Goal: Task Accomplishment & Management: Complete application form

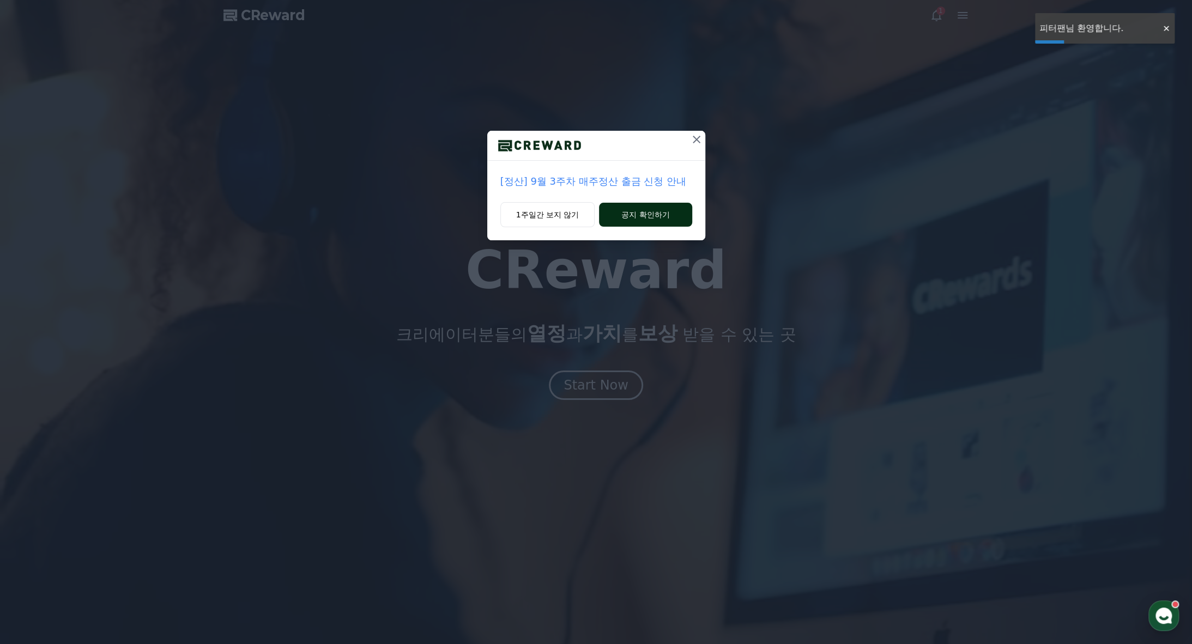
click at [627, 213] on button "공지 확인하기" at bounding box center [645, 215] width 93 height 24
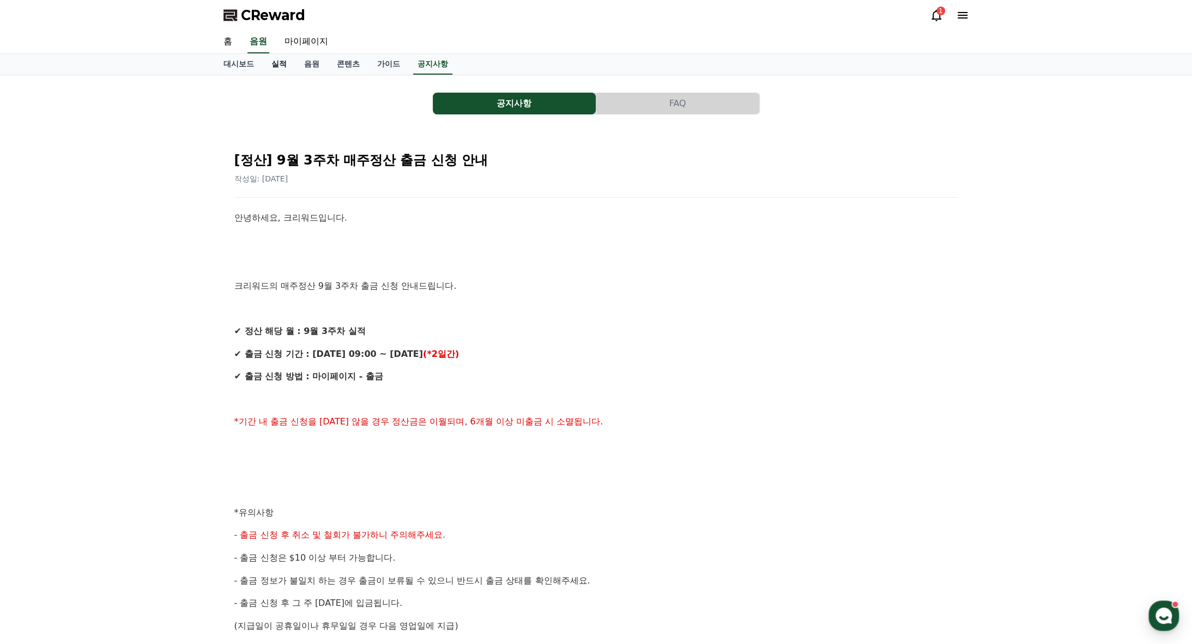
click at [288, 62] on link "실적" at bounding box center [279, 64] width 33 height 21
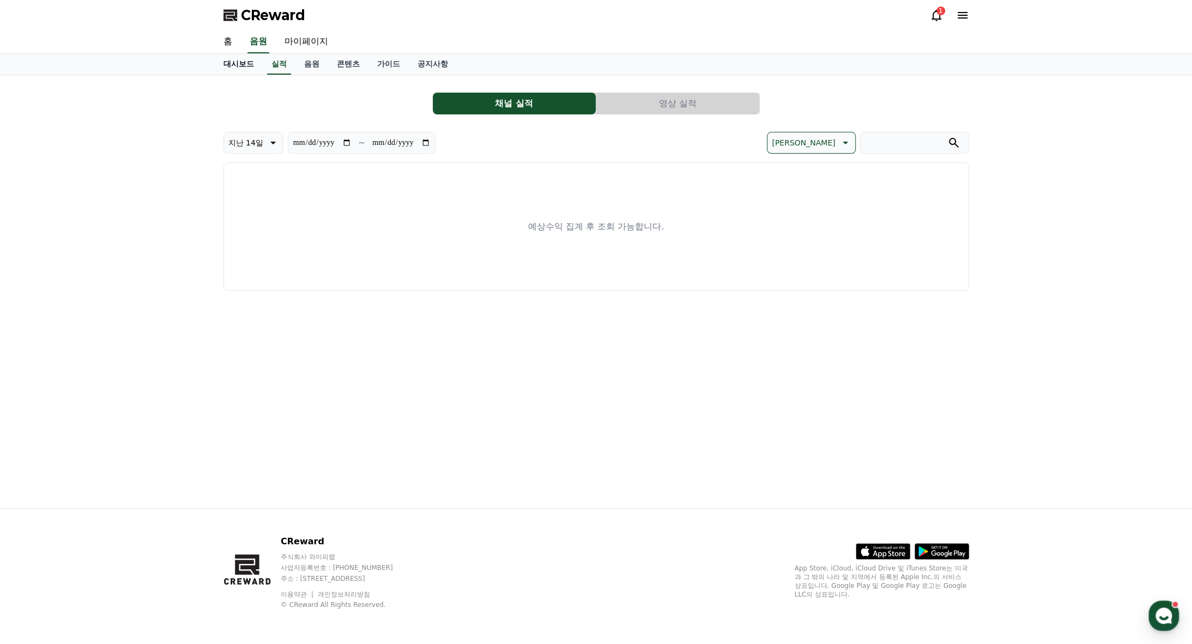
click at [239, 65] on link "대시보드" at bounding box center [239, 64] width 48 height 21
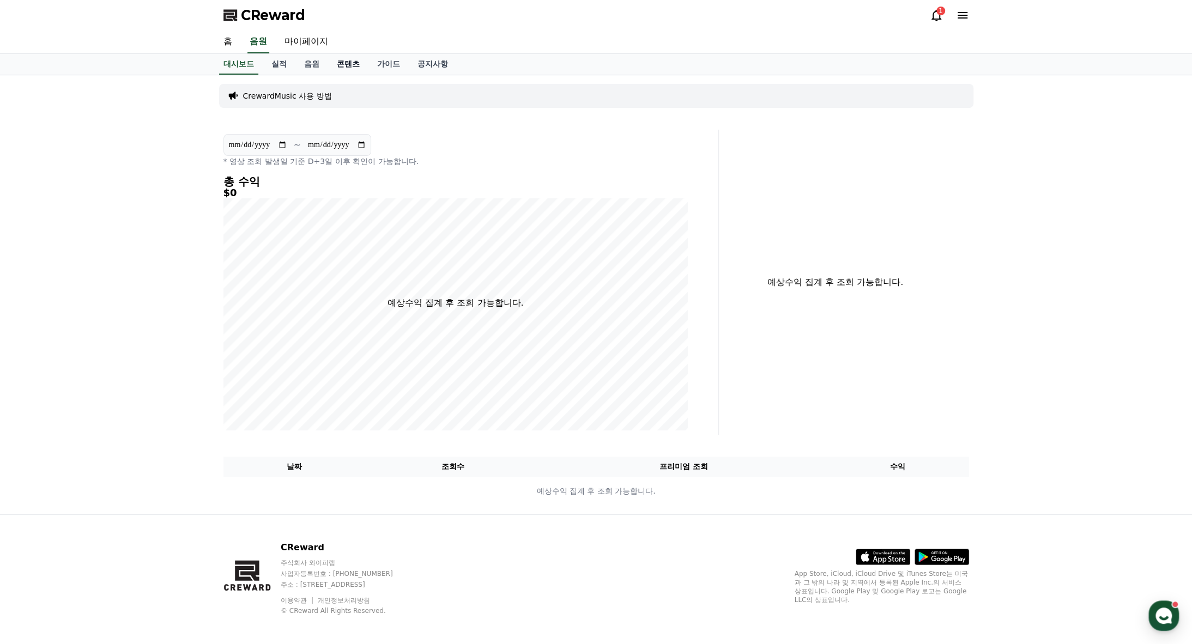
click at [341, 58] on link "콘텐츠" at bounding box center [348, 64] width 40 height 21
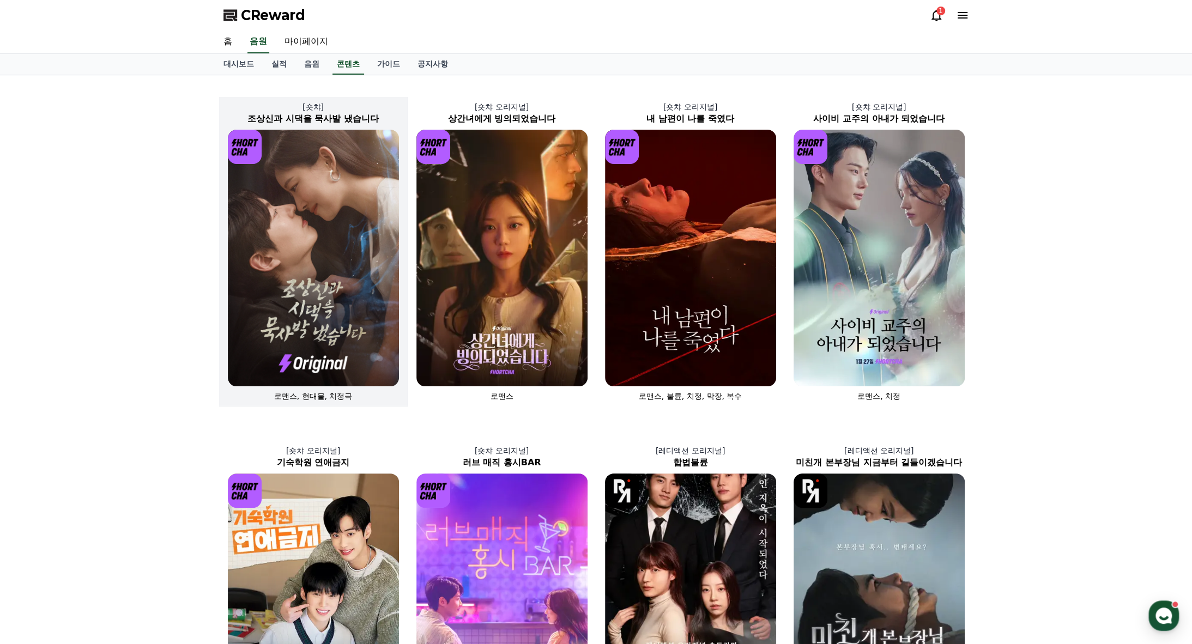
click at [303, 224] on img at bounding box center [313, 258] width 171 height 257
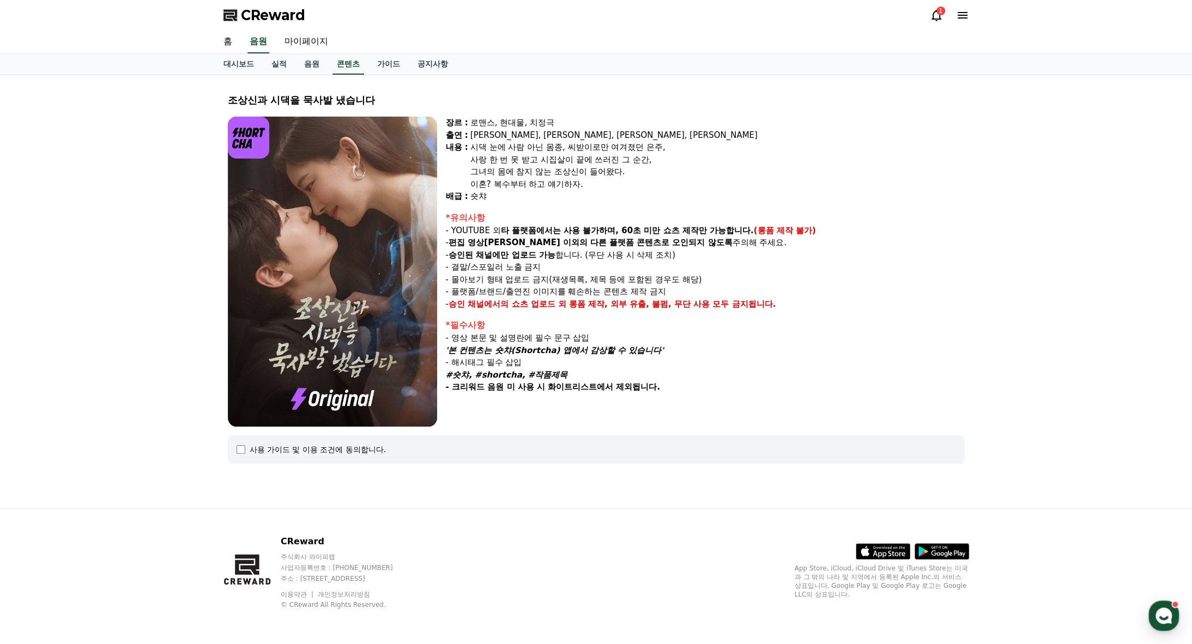
click at [344, 246] on img at bounding box center [332, 272] width 209 height 310
click at [232, 455] on div "사용 가이드 및 이용 조건에 동의합니다." at bounding box center [596, 450] width 737 height 28
click at [241, 454] on div "사용 가이드 및 이용 조건에 동의합니다." at bounding box center [597, 449] width 720 height 11
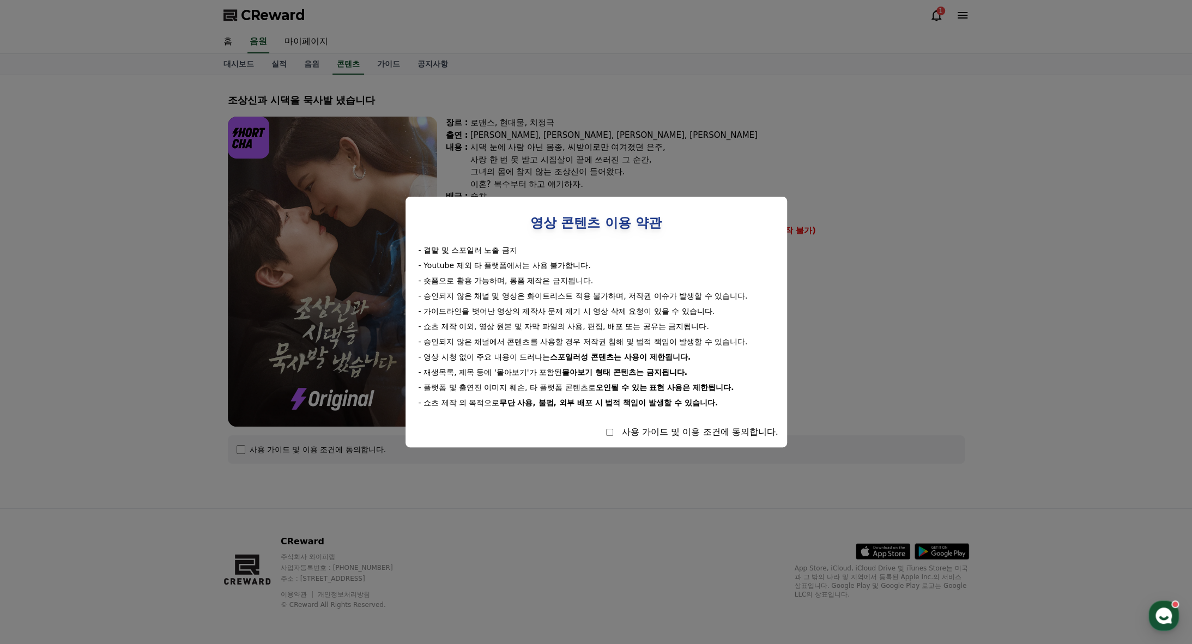
click at [600, 425] on div "영상 콘텐츠 이용 약관 - 결말 및 스포일러 노출 금지 - Youtube 제외 타 플랫폼에서는 사용 불가합니다. - 숏폼으로 활용 가능하며, …" at bounding box center [596, 321] width 364 height 233
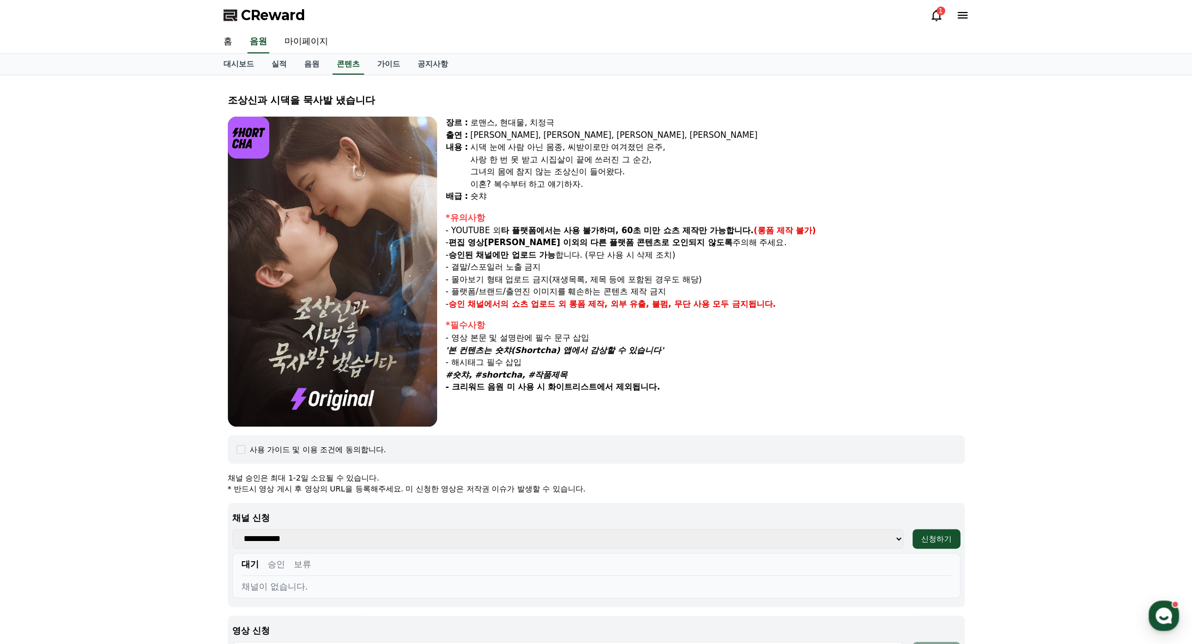
click at [741, 473] on p "채널 승인은 최대 1-2일 소요될 수 있습니다." at bounding box center [596, 478] width 737 height 11
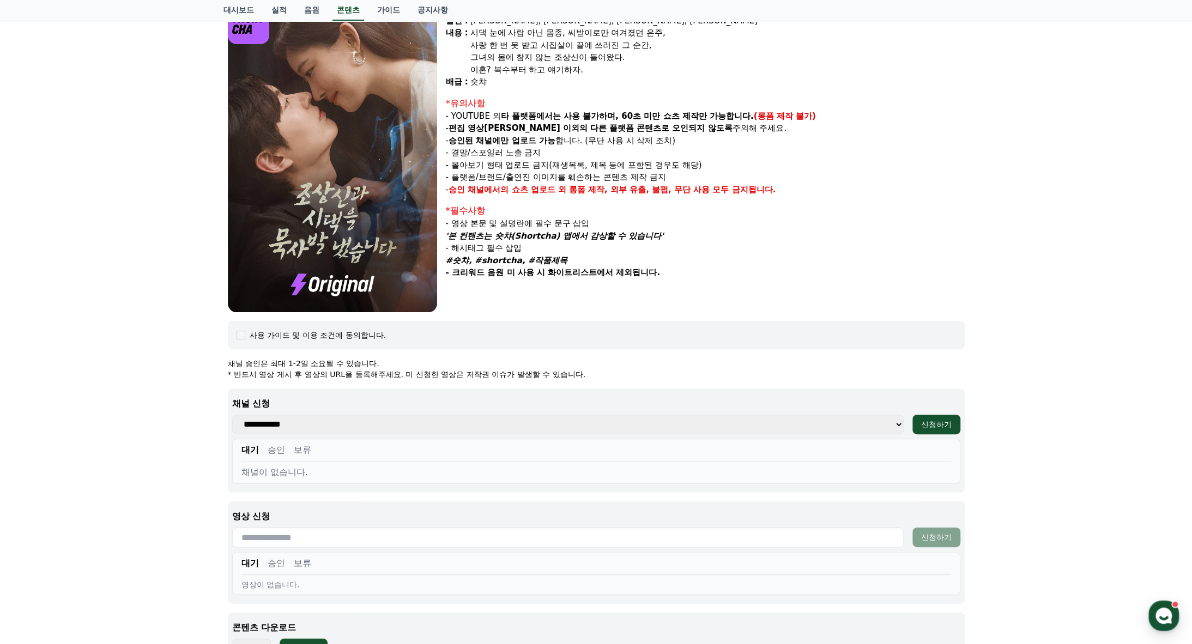
scroll to position [218, 0]
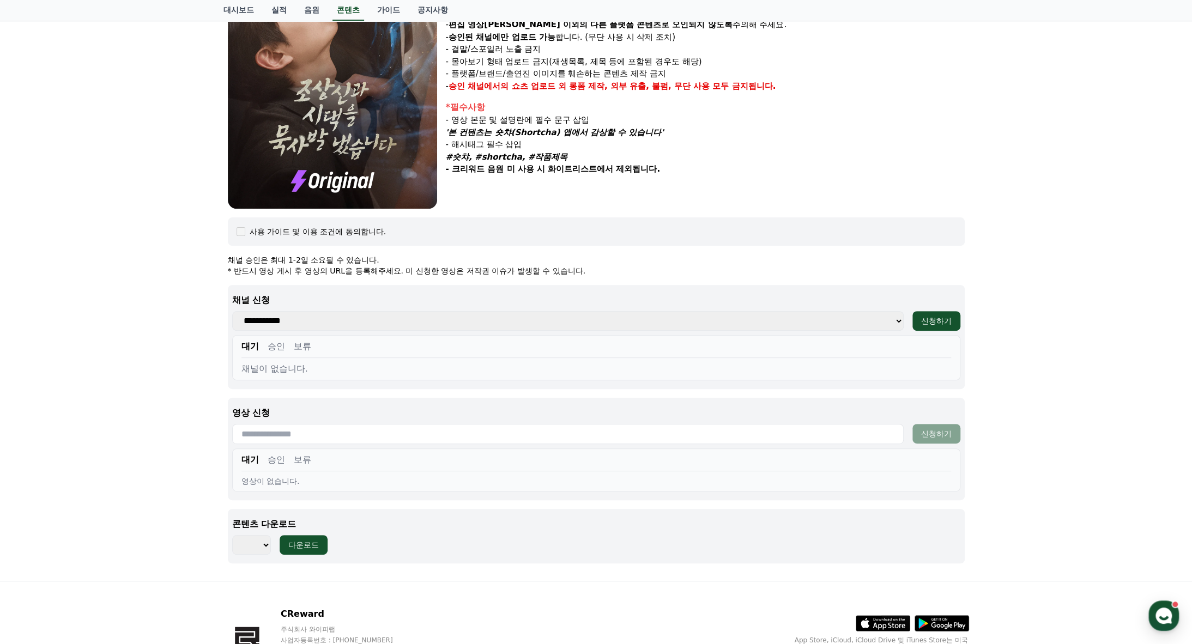
click at [904, 322] on div "**********" at bounding box center [596, 321] width 728 height 20
click at [896, 324] on select "**********" at bounding box center [568, 321] width 672 height 20
click at [892, 324] on select "**********" at bounding box center [568, 321] width 672 height 20
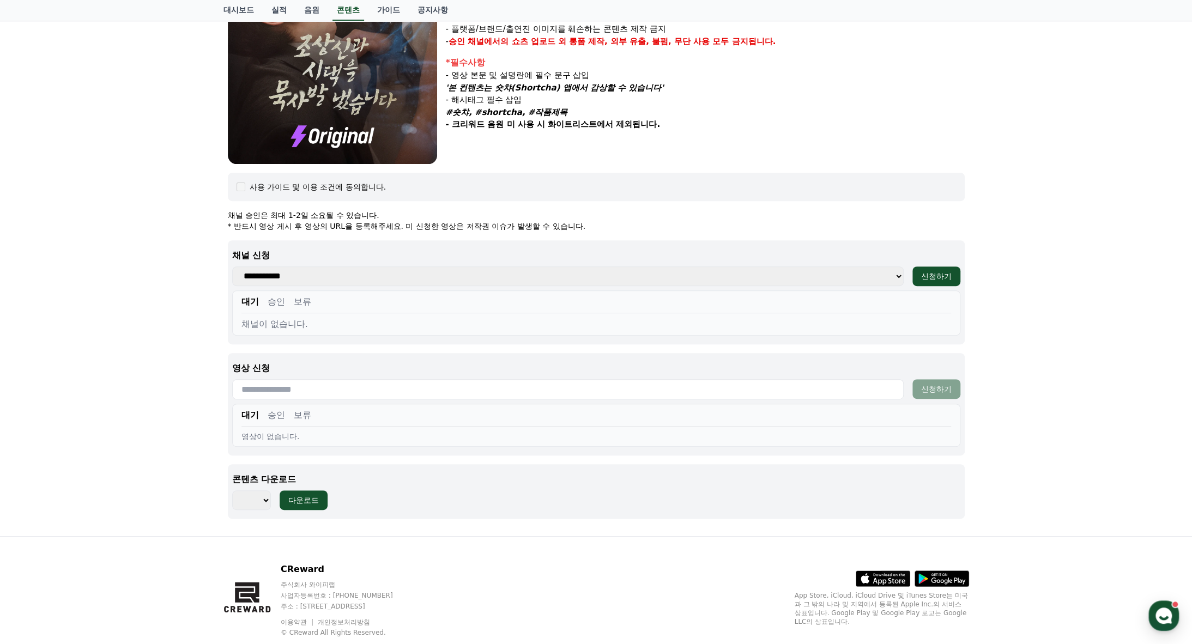
scroll to position [289, 0]
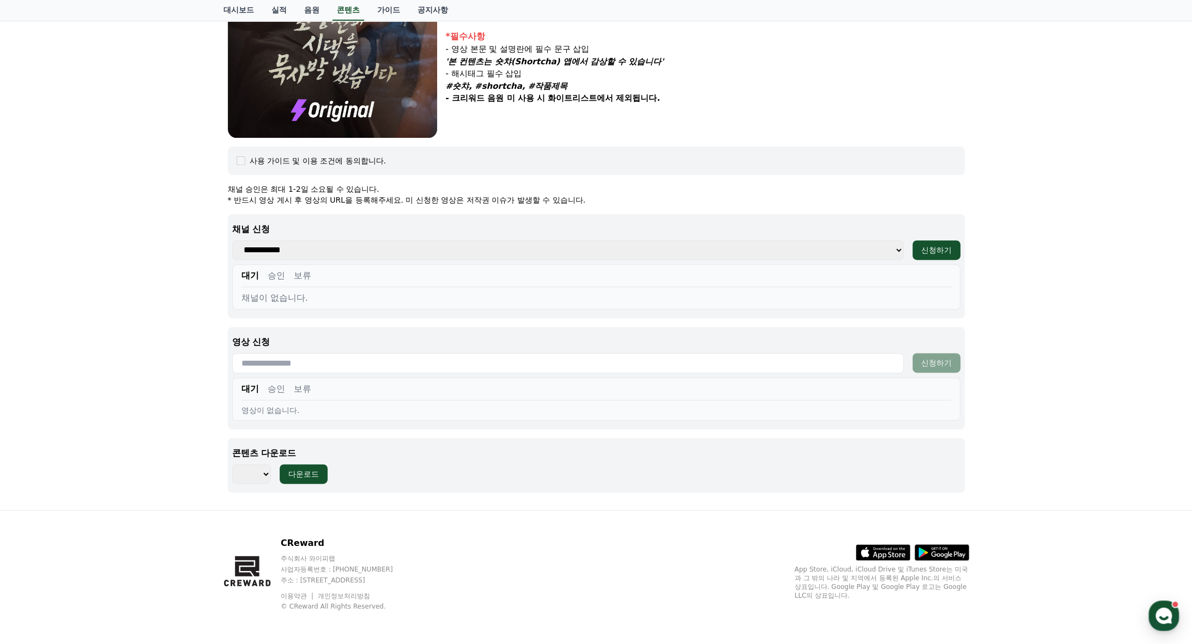
click at [261, 474] on select "*** *** *** *** *** *** *** *** *** *** *** *** *** *** *** *** *** *** *** ***…" at bounding box center [251, 474] width 39 height 20
select select "**********"
click at [232, 464] on select "*** *** *** *** *** *** *** *** *** *** *** *** *** *** *** *** *** *** *** ***…" at bounding box center [251, 474] width 39 height 20
click at [919, 250] on button "신청하기" at bounding box center [936, 250] width 48 height 20
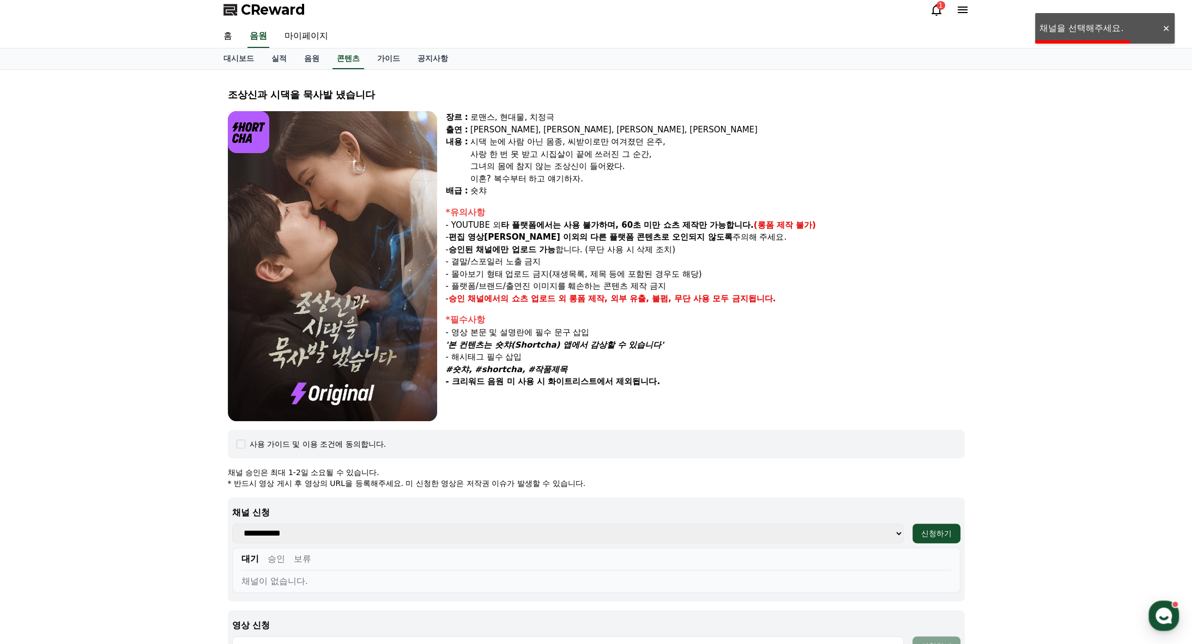
scroll to position [0, 0]
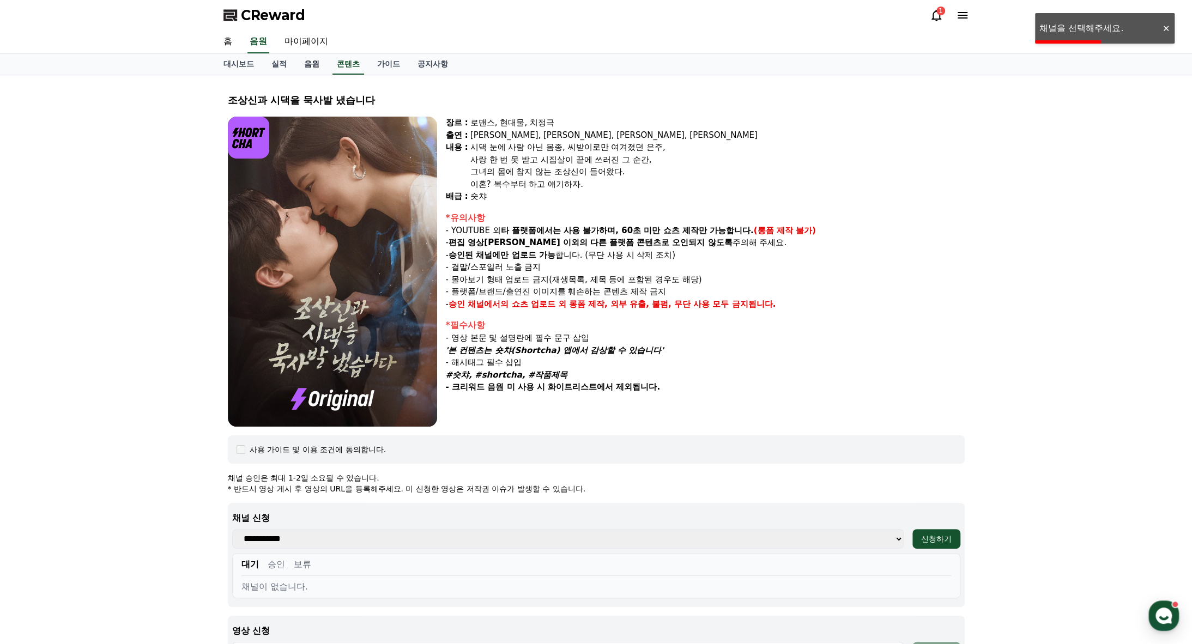
click at [314, 62] on link "음원" at bounding box center [311, 64] width 33 height 21
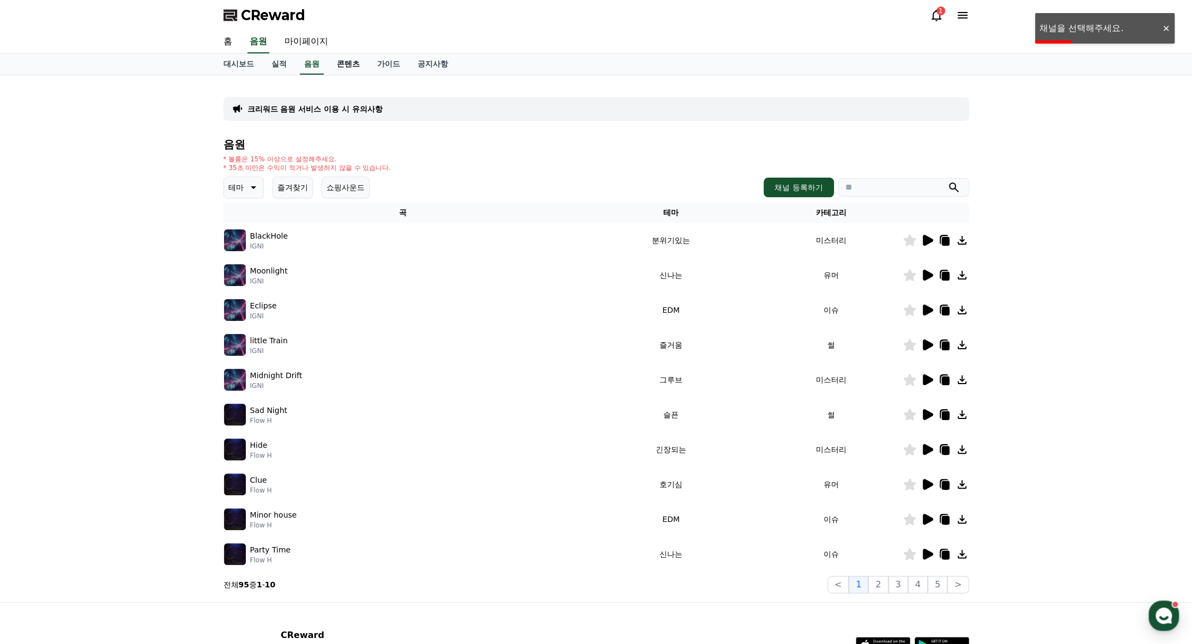
click at [339, 57] on link "콘텐츠" at bounding box center [348, 64] width 40 height 21
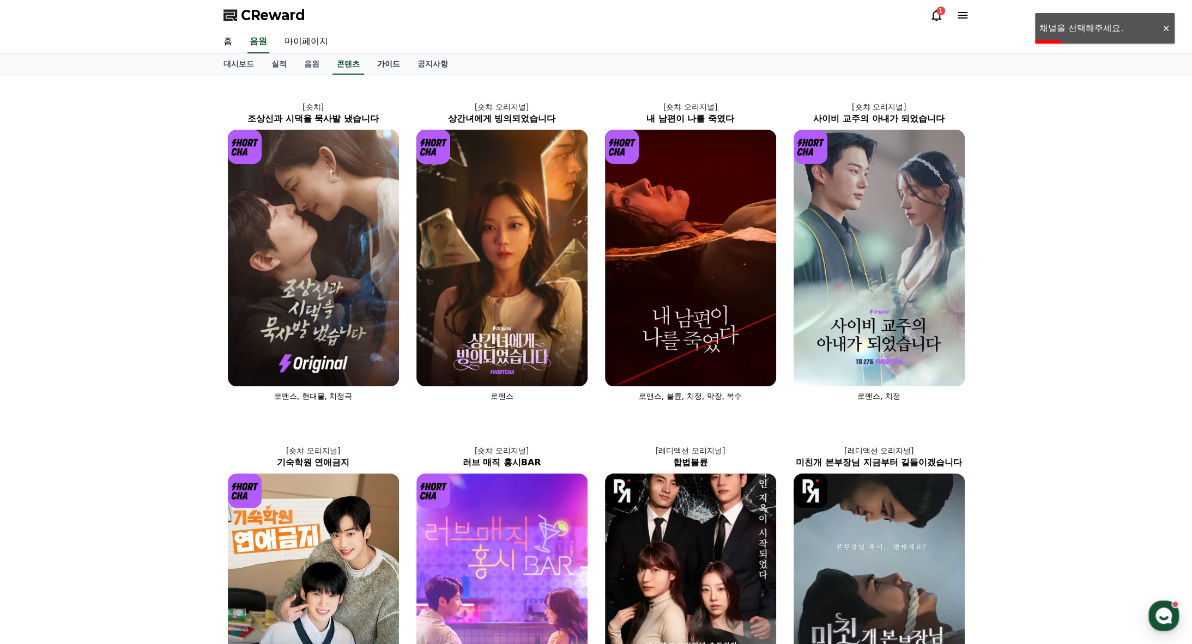
click at [381, 65] on link "가이드" at bounding box center [388, 64] width 40 height 21
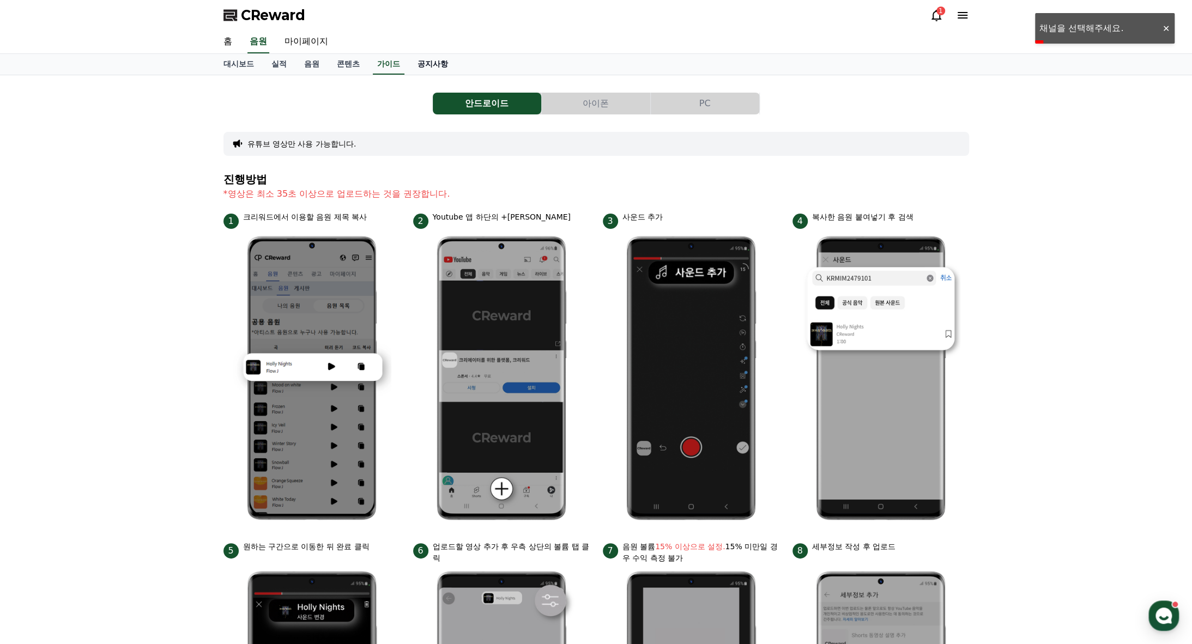
click at [433, 65] on link "공지사항" at bounding box center [433, 64] width 48 height 21
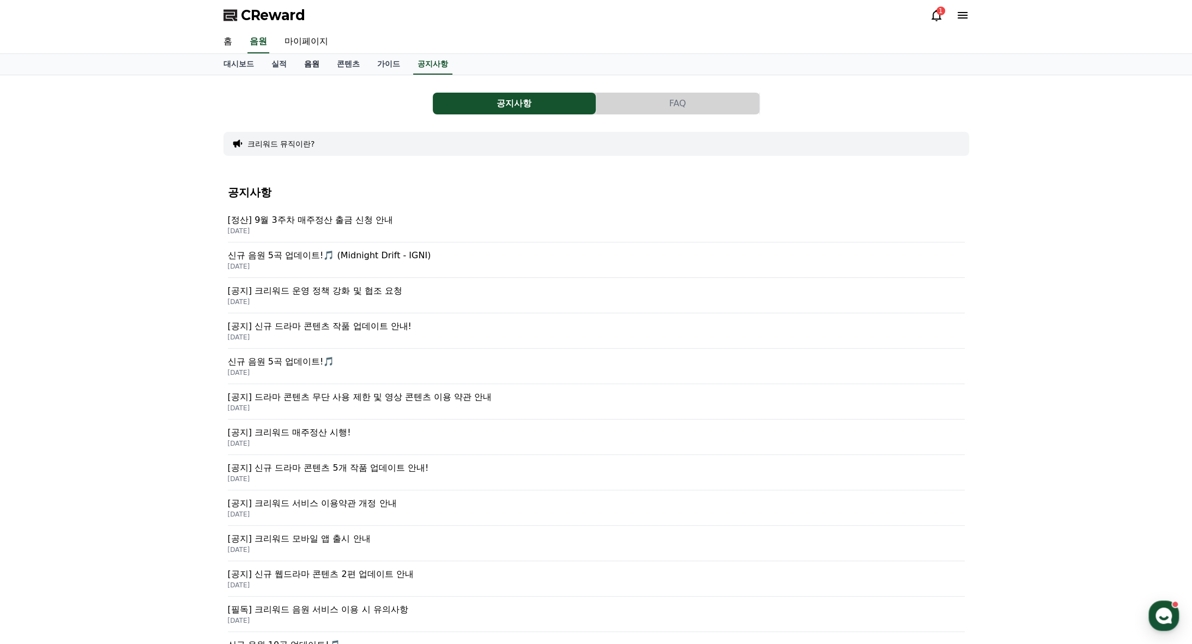
click at [298, 67] on link "음원" at bounding box center [311, 64] width 33 height 21
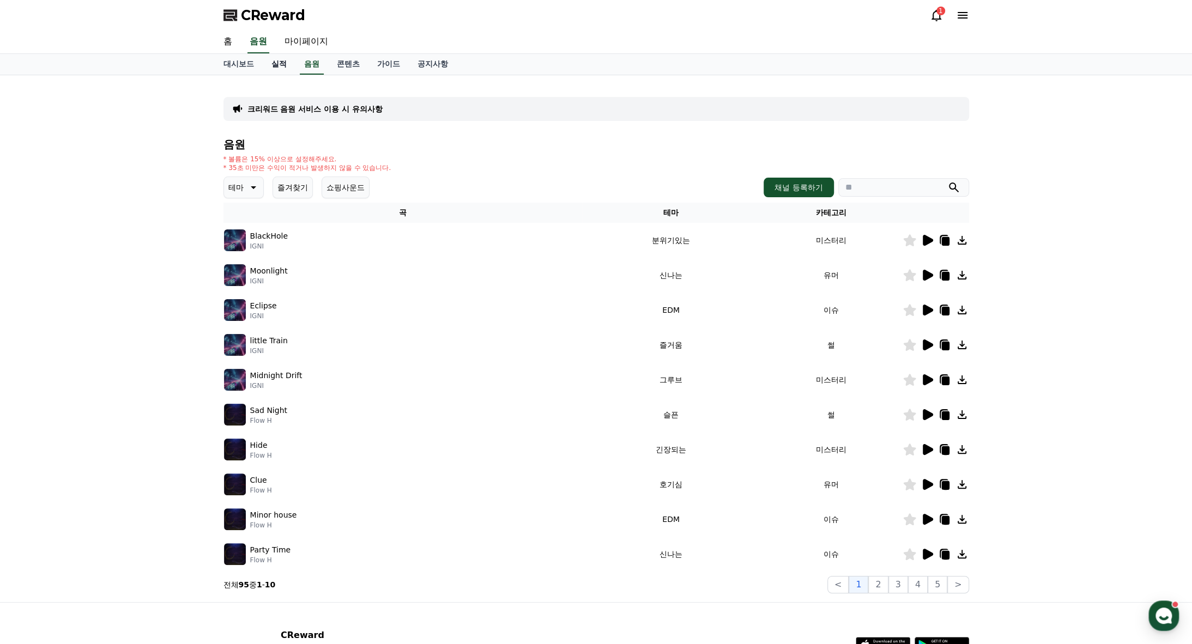
click at [279, 67] on link "실적" at bounding box center [279, 64] width 33 height 21
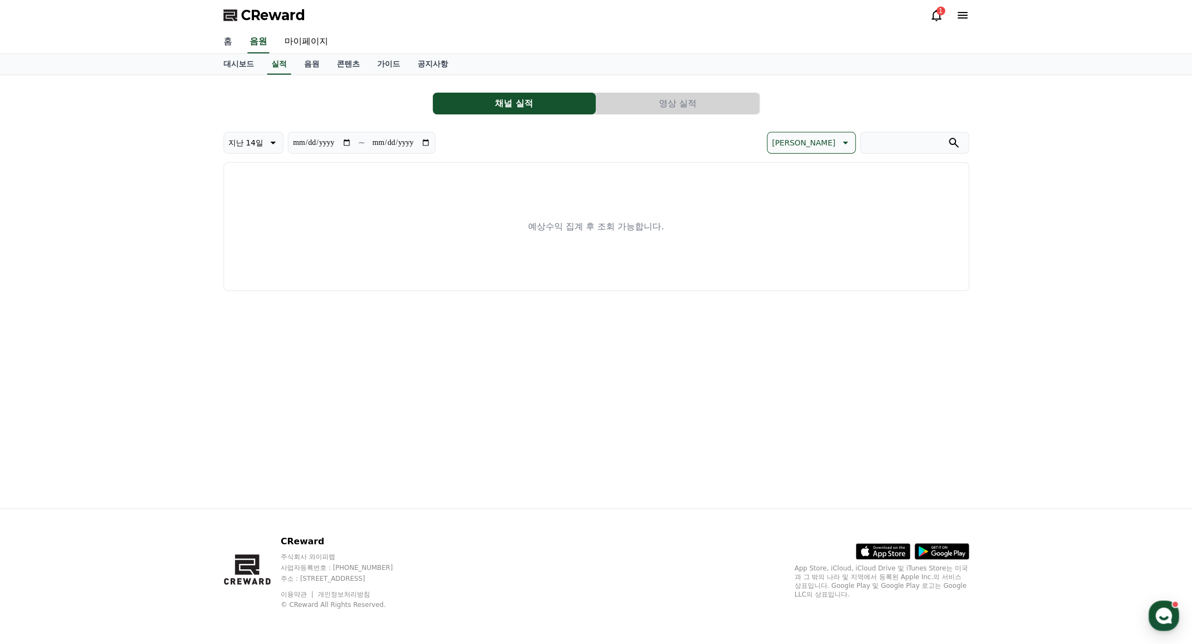
click at [231, 34] on link "홈" at bounding box center [228, 42] width 26 height 23
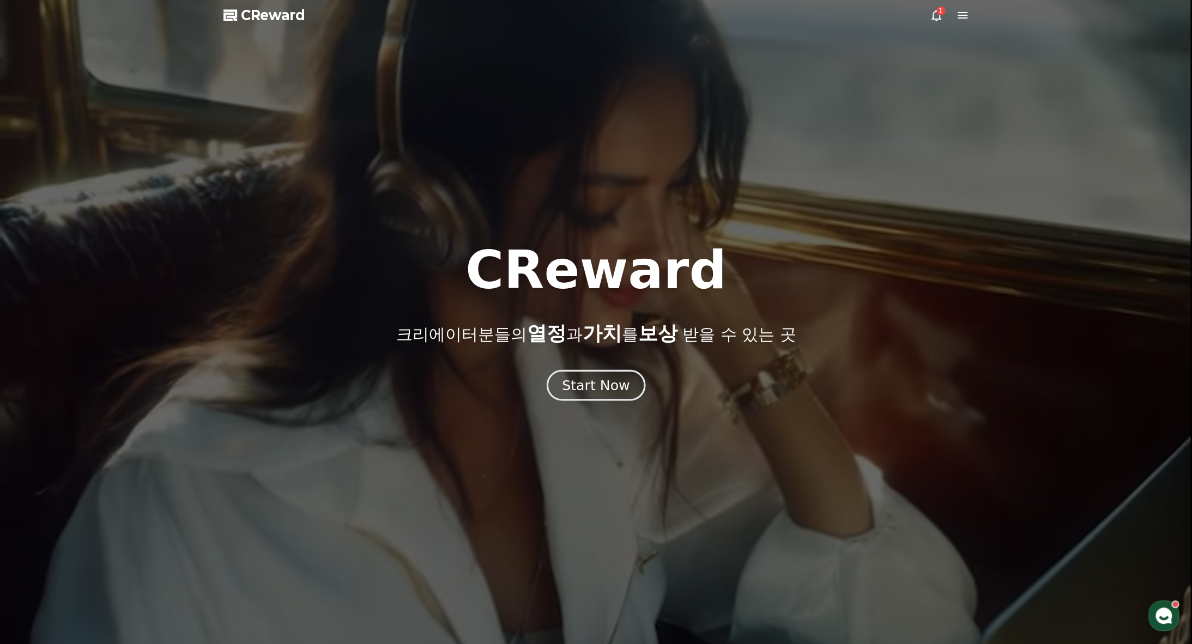
click at [632, 391] on button "Start Now" at bounding box center [596, 385] width 99 height 31
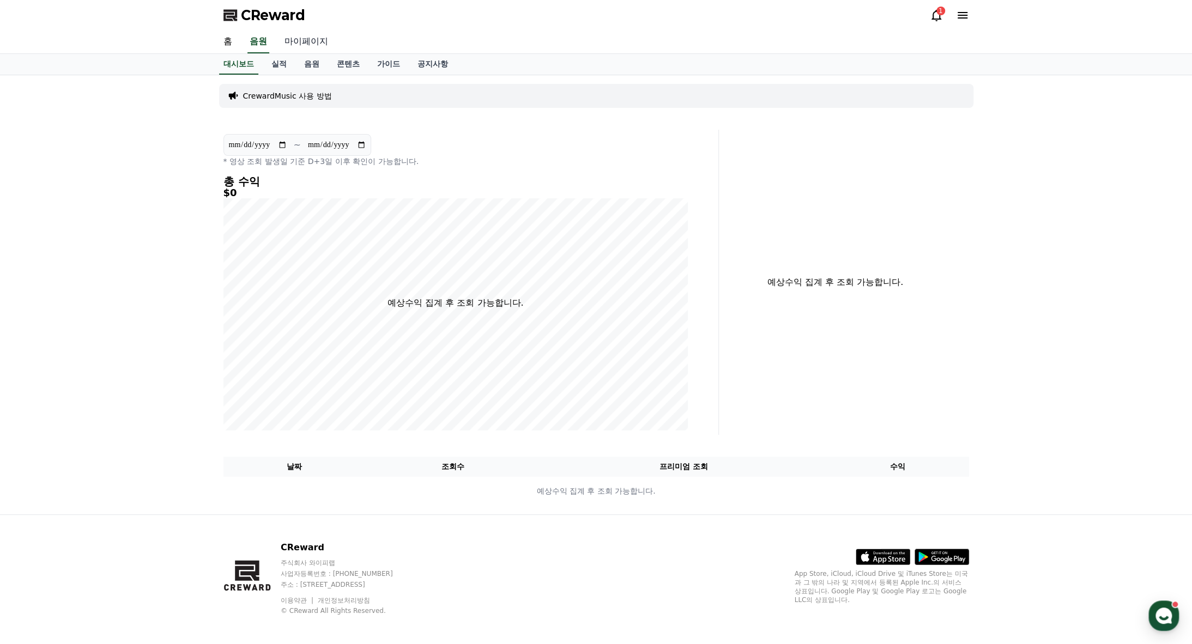
click at [307, 43] on link "마이페이지" at bounding box center [306, 42] width 61 height 23
select select "**********"
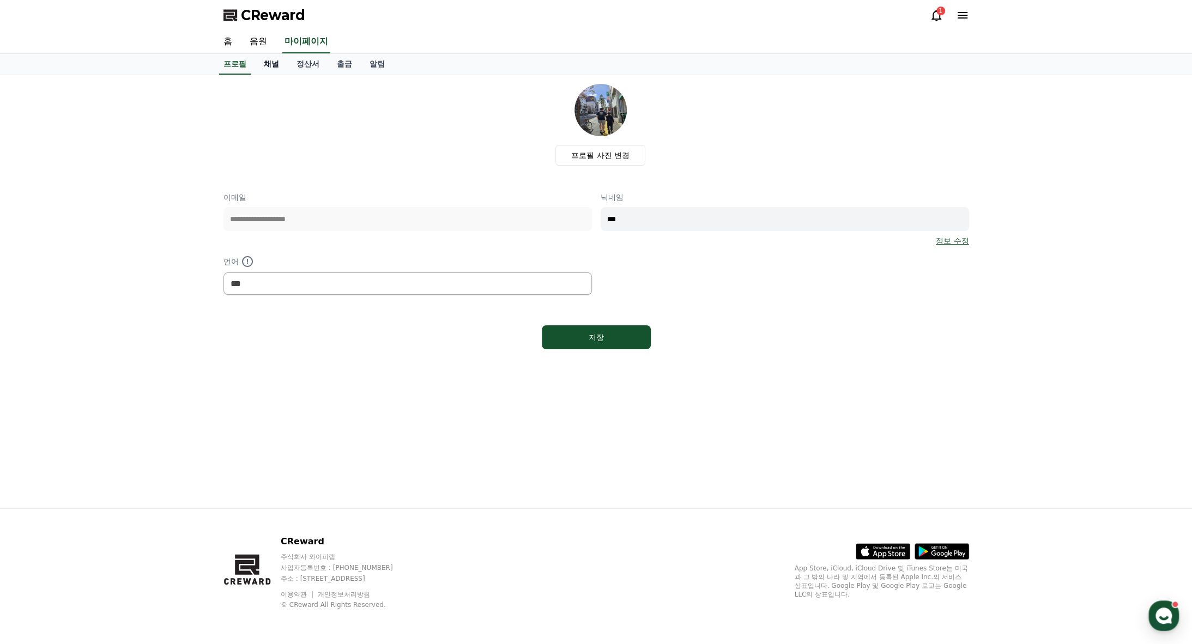
click at [270, 61] on link "채널" at bounding box center [271, 64] width 33 height 21
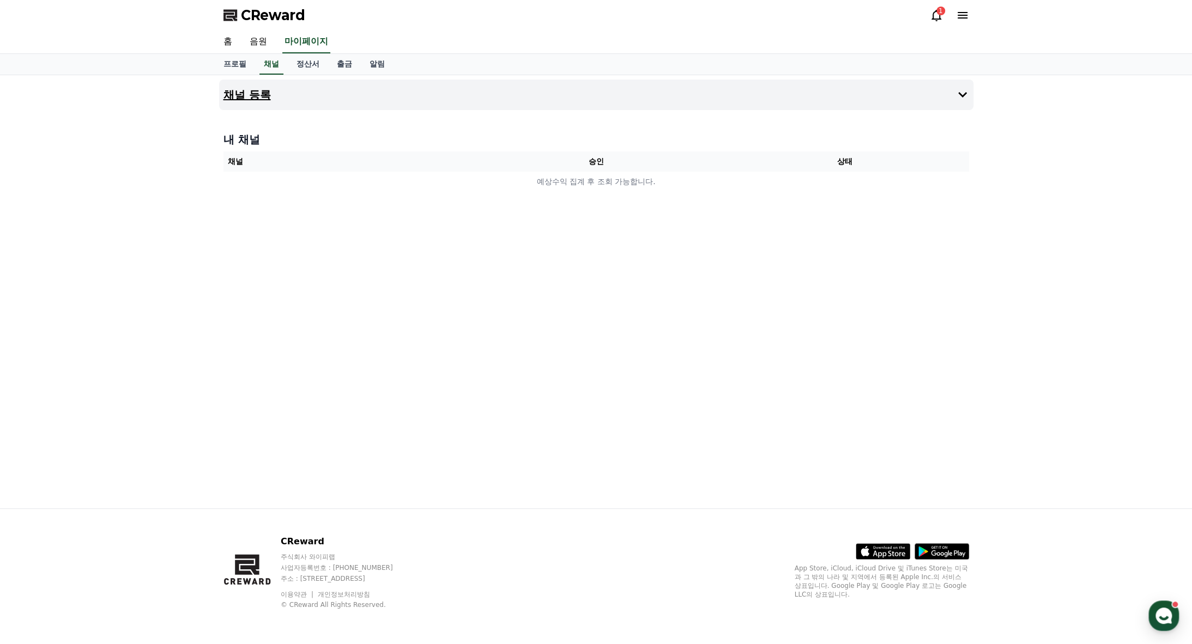
click at [253, 98] on h4 "채널 등록" at bounding box center [246, 95] width 47 height 12
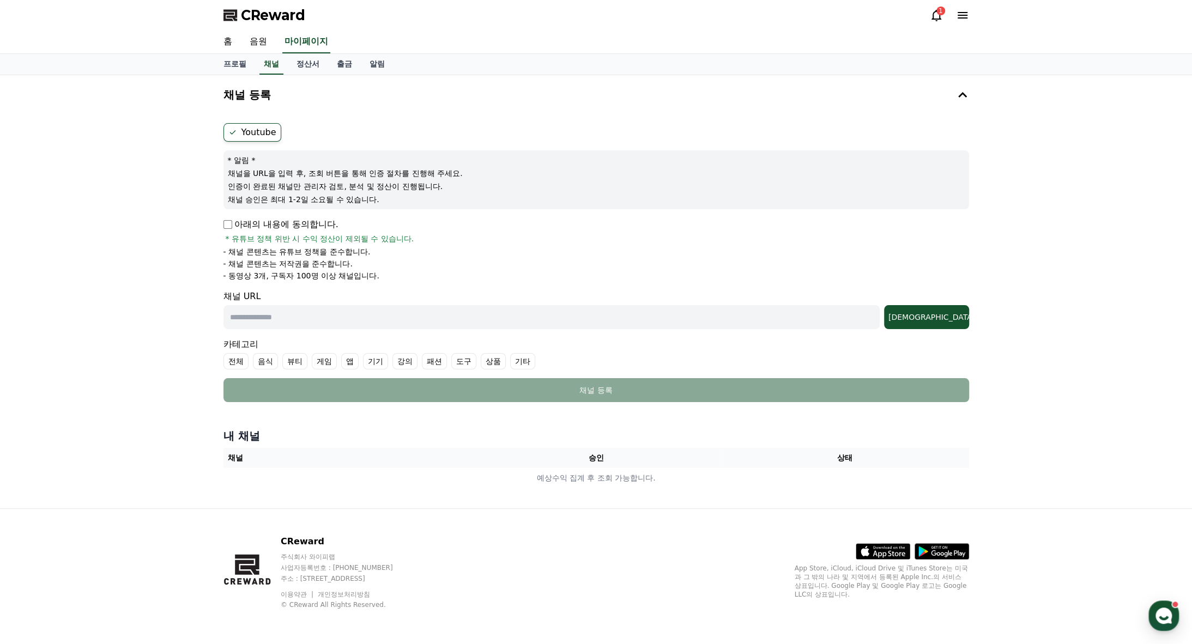
drag, startPoint x: 395, startPoint y: 272, endPoint x: 390, endPoint y: 274, distance: 5.9
click at [394, 273] on li "- 동영상 3개, 구독자 100명 이상 채널입니다." at bounding box center [596, 275] width 746 height 11
drag, startPoint x: 385, startPoint y: 276, endPoint x: 335, endPoint y: 285, distance: 50.9
click at [335, 285] on form "Youtube * 알림 * 채널을 URL을 입력 후, 조회 버튼을 통해 인증 절차를 진행해 주세요. 인증이 완료된 채널만 관리자 검토, 분석 …" at bounding box center [596, 262] width 746 height 279
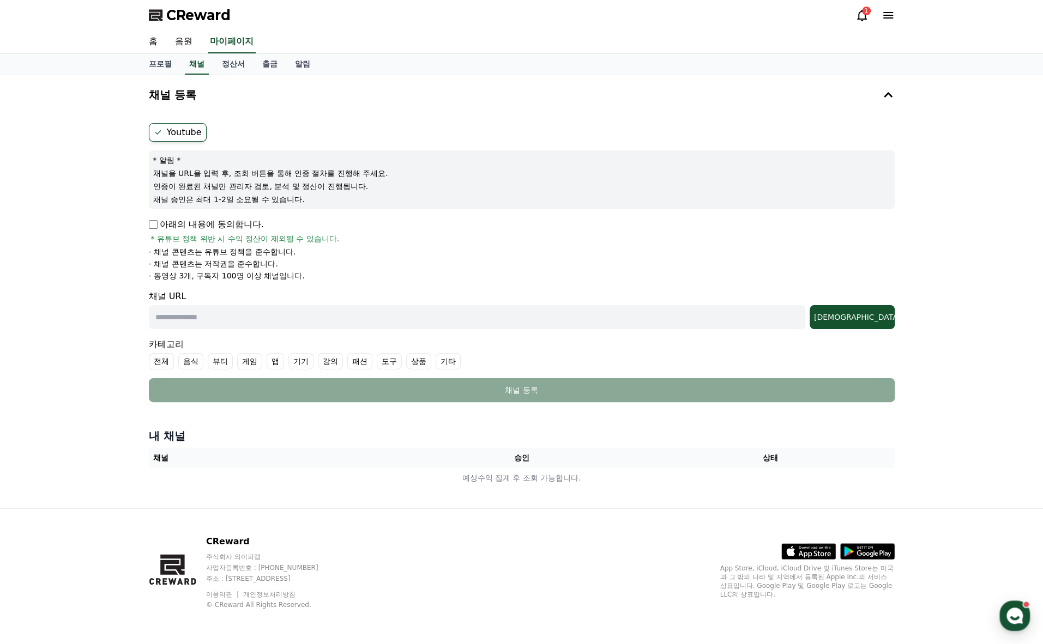
click at [854, 19] on div "CReward 1" at bounding box center [521, 15] width 763 height 31
click at [858, 17] on icon at bounding box center [862, 15] width 10 height 11
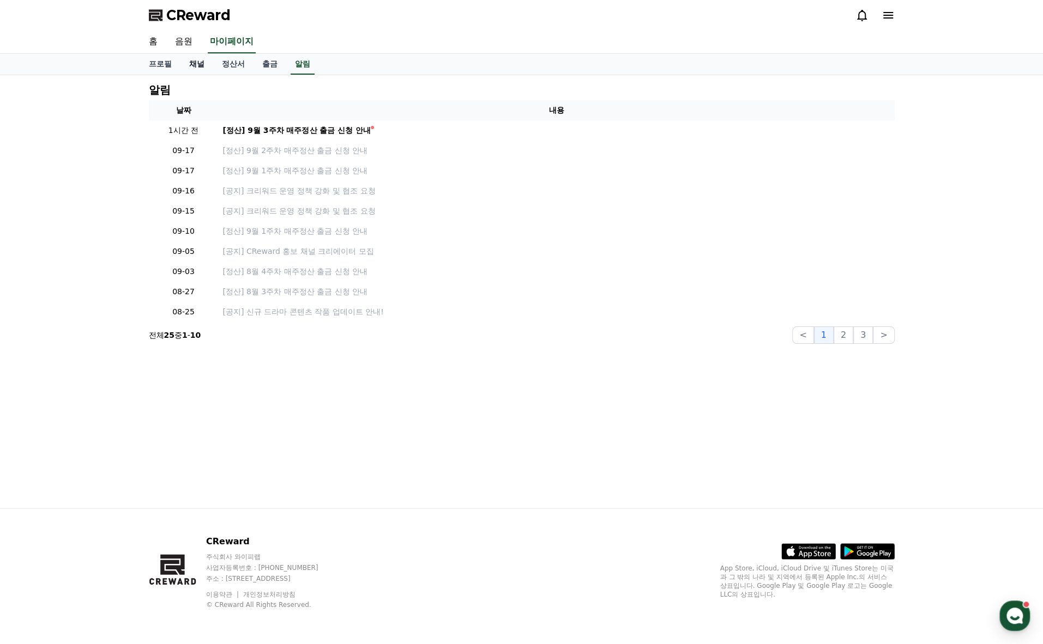
click at [199, 64] on link "채널" at bounding box center [196, 64] width 33 height 21
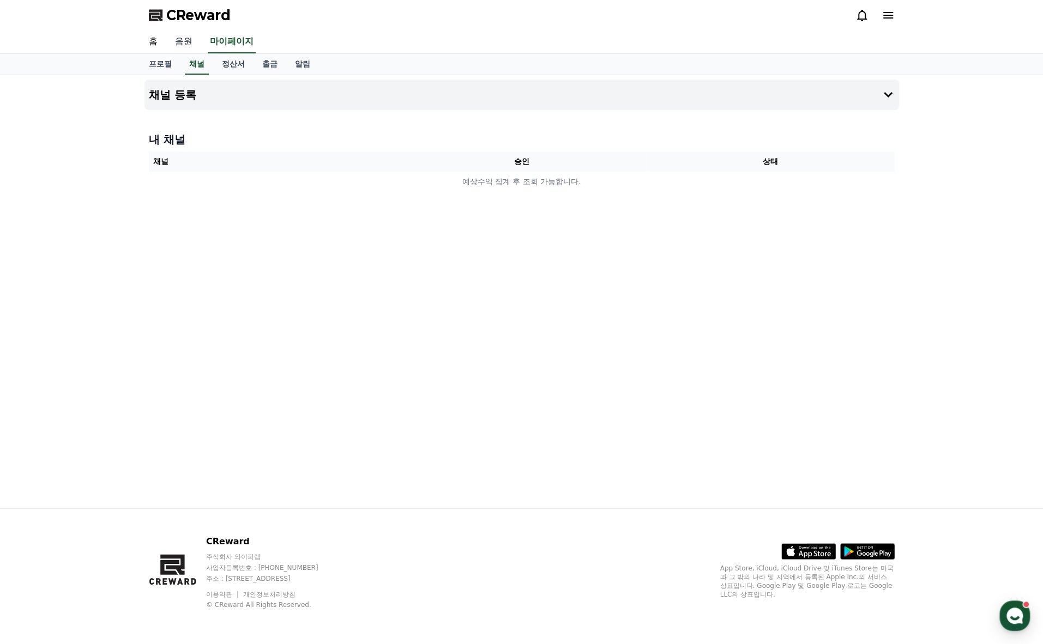
click at [184, 37] on link "음원" at bounding box center [183, 42] width 35 height 23
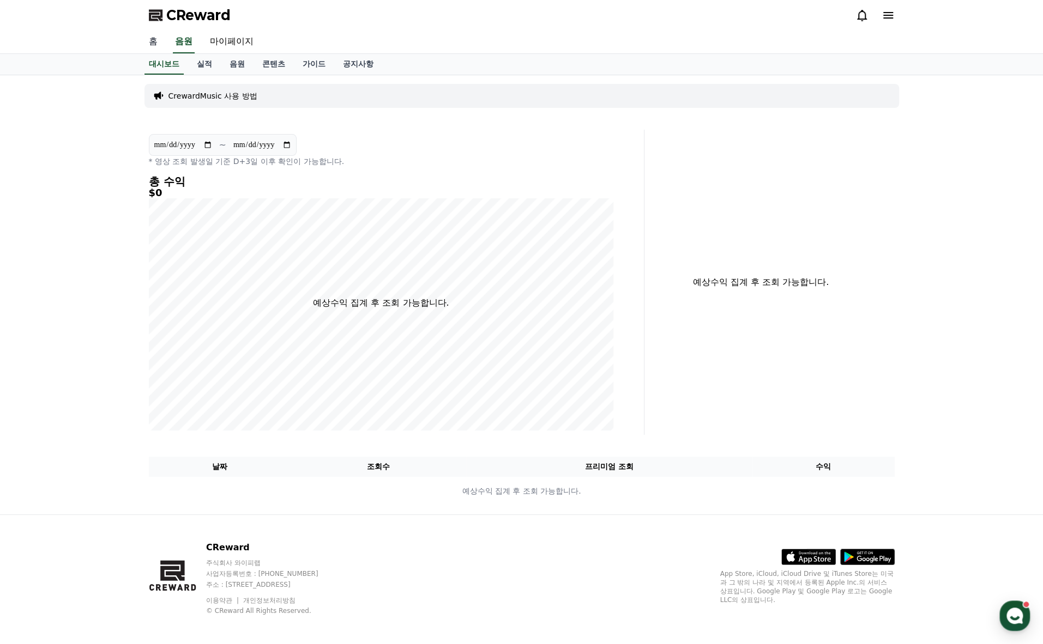
click at [150, 40] on link "홈" at bounding box center [153, 42] width 26 height 23
